Goal: Transaction & Acquisition: Subscribe to service/newsletter

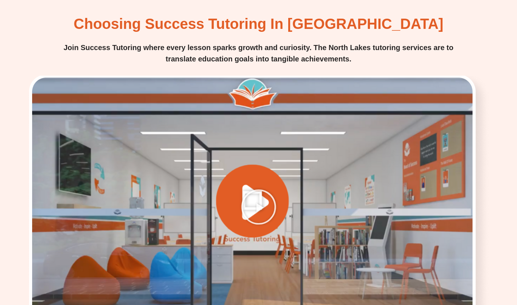
scroll to position [986, 0]
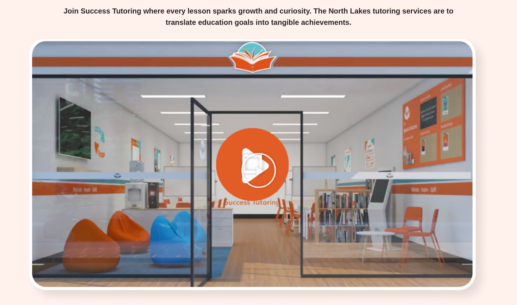
click at [260, 152] on icon "Play Video" at bounding box center [259, 170] width 37 height 37
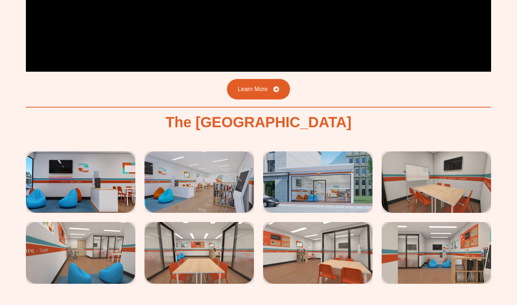
scroll to position [1241, 0]
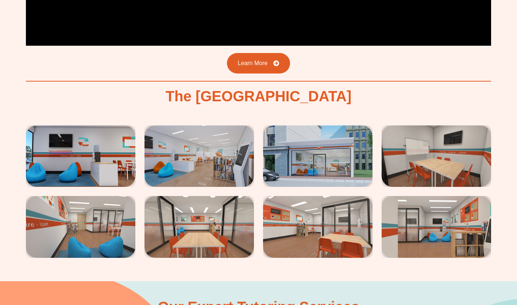
click at [107, 135] on img at bounding box center [81, 156] width 110 height 62
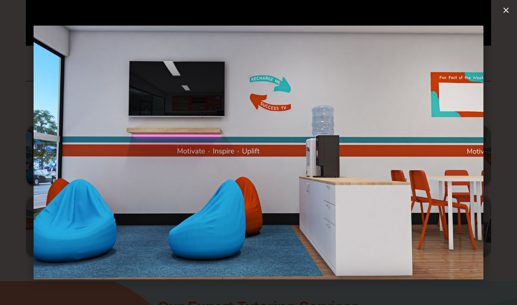
click at [478, 153] on icon "Next slide" at bounding box center [478, 152] width 9 height 9
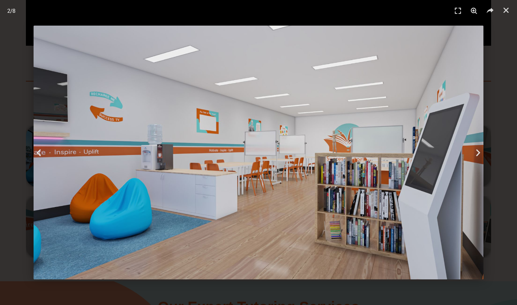
click at [478, 153] on icon "Next slide" at bounding box center [478, 152] width 9 height 9
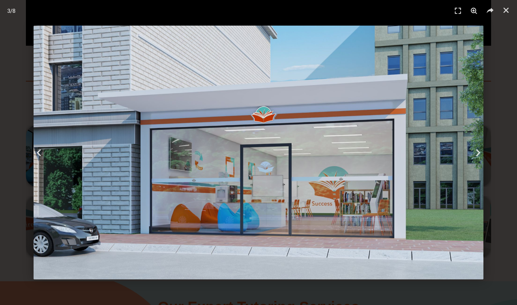
click at [478, 153] on icon "Next slide" at bounding box center [478, 152] width 9 height 9
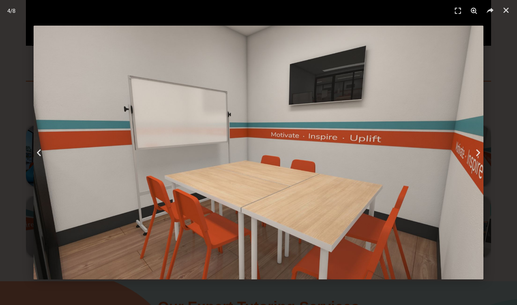
click at [478, 153] on icon "Next slide" at bounding box center [478, 152] width 9 height 9
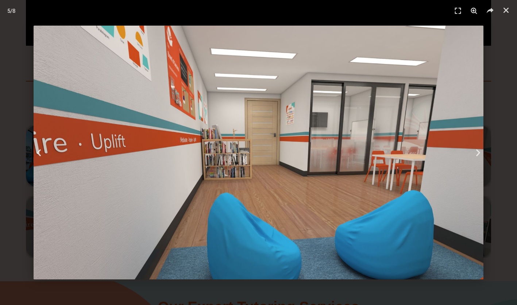
click at [478, 153] on icon "Next slide" at bounding box center [478, 152] width 9 height 9
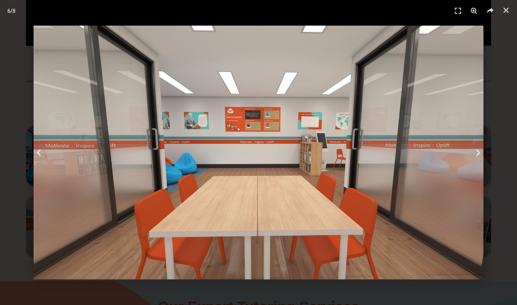
click at [478, 153] on icon "Next slide" at bounding box center [478, 152] width 9 height 9
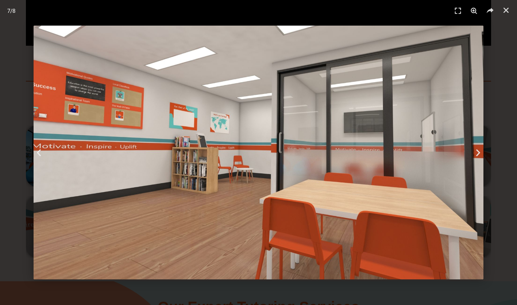
click at [478, 153] on icon "Next slide" at bounding box center [478, 152] width 9 height 9
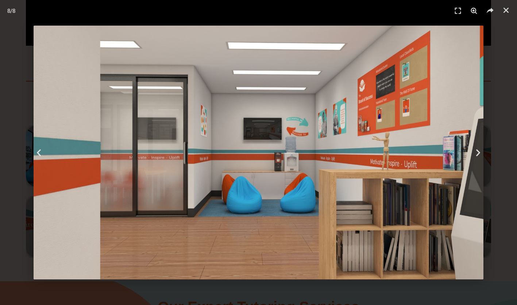
click at [478, 153] on icon "Next slide" at bounding box center [478, 152] width 9 height 9
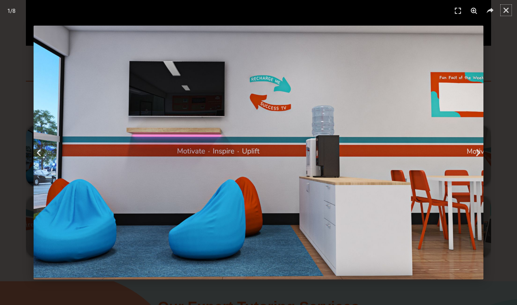
click at [506, 10] on icon "Close (Esc)" at bounding box center [506, 10] width 7 height 7
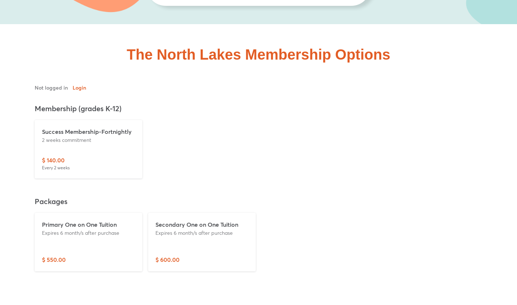
scroll to position [1753, 0]
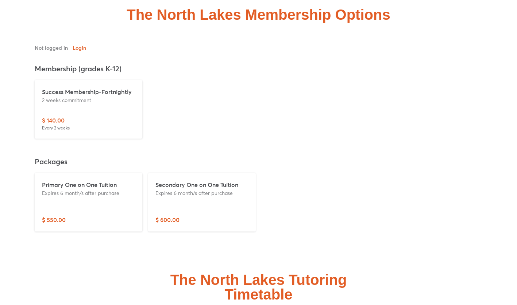
drag, startPoint x: 87, startPoint y: 156, endPoint x: 78, endPoint y: 151, distance: 10.0
click at [78, 180] on p "Primary One on One Tuition" at bounding box center [88, 184] width 93 height 9
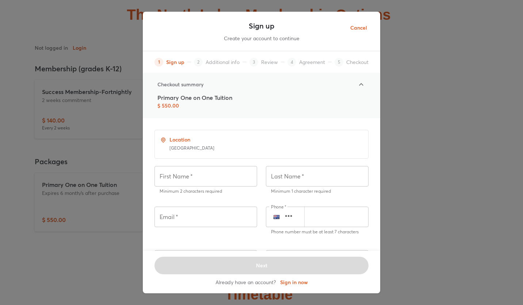
click at [363, 30] on span "Cancel" at bounding box center [358, 27] width 17 height 9
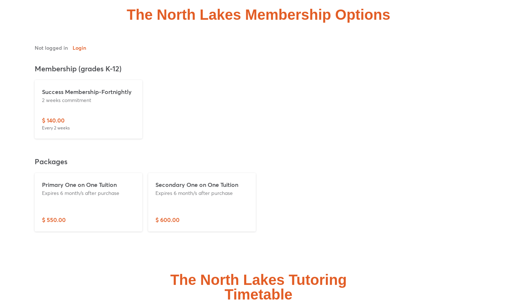
click at [82, 116] on div "$ 140.00 Every 2 weeks" at bounding box center [88, 123] width 93 height 15
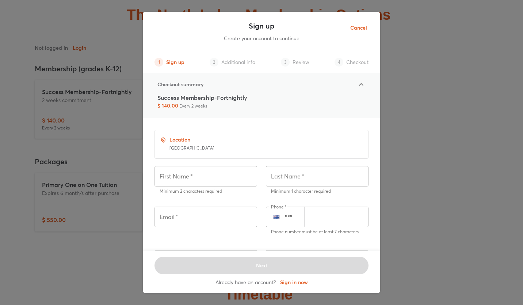
click at [358, 85] on icon at bounding box center [361, 84] width 9 height 9
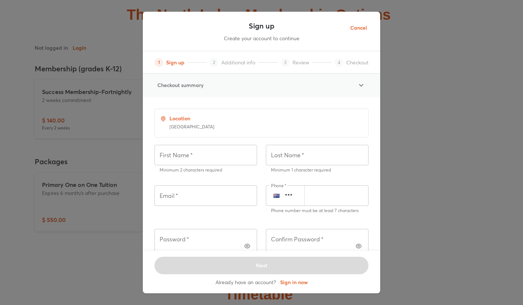
click at [358, 85] on icon at bounding box center [361, 85] width 9 height 9
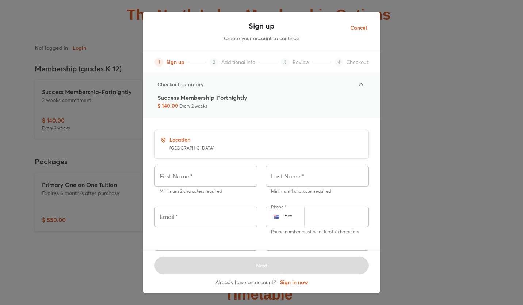
click at [362, 28] on span "Cancel" at bounding box center [358, 27] width 17 height 9
